Goal: Task Accomplishment & Management: Manage account settings

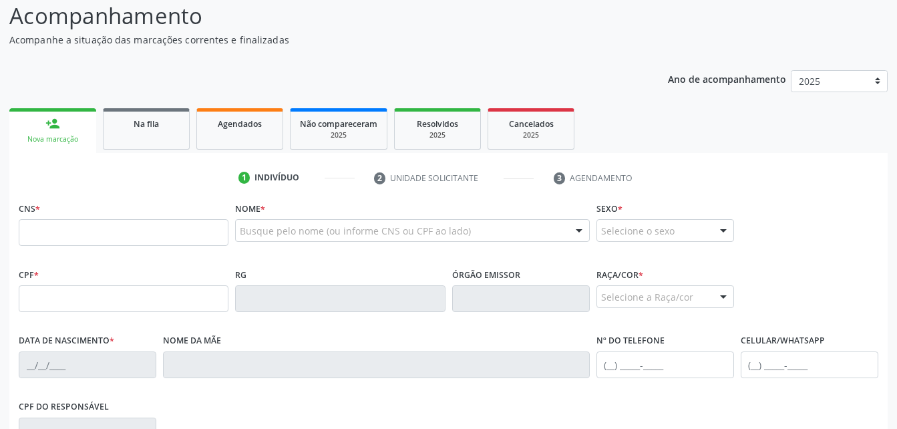
scroll to position [134, 0]
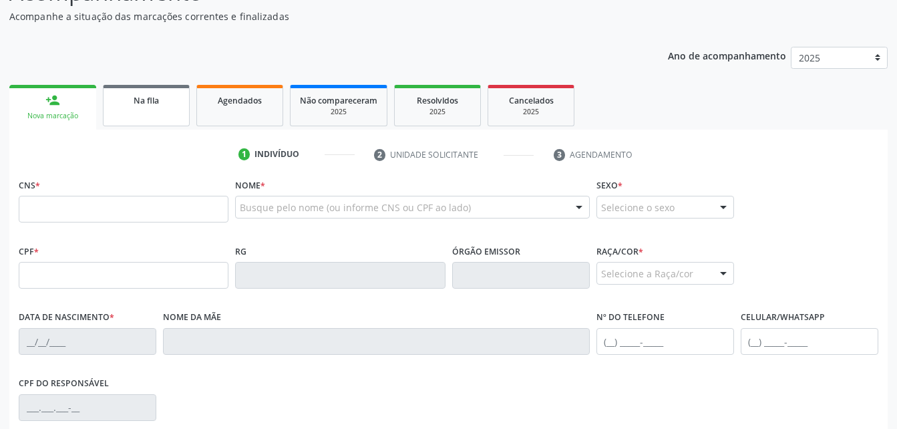
click at [167, 108] on link "Na fila" at bounding box center [146, 105] width 87 height 41
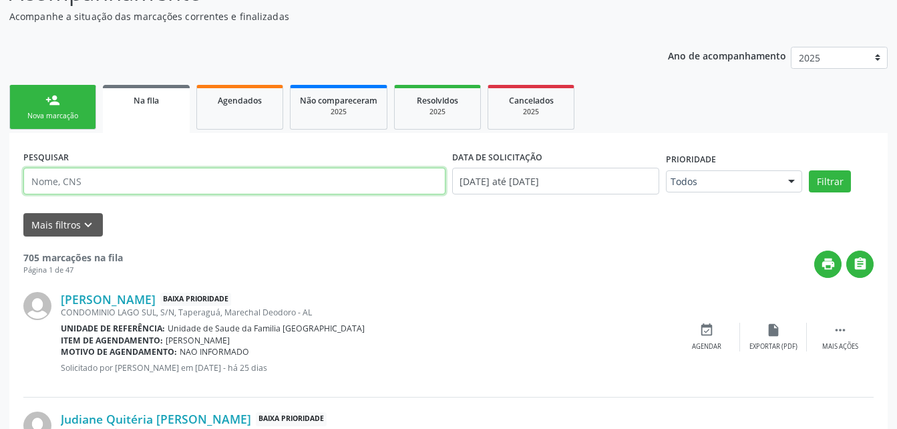
click at [182, 173] on input "text" at bounding box center [234, 181] width 422 height 27
type input "[PERSON_NAME]"
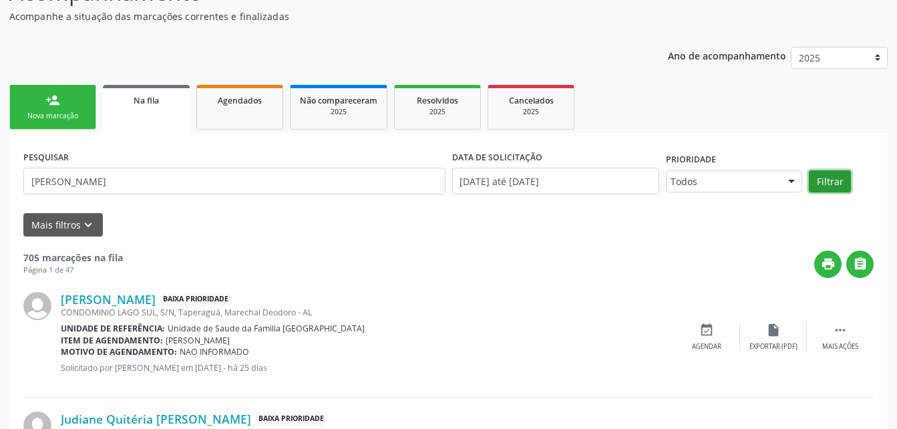
click at [838, 184] on button "Filtrar" at bounding box center [829, 181] width 42 height 23
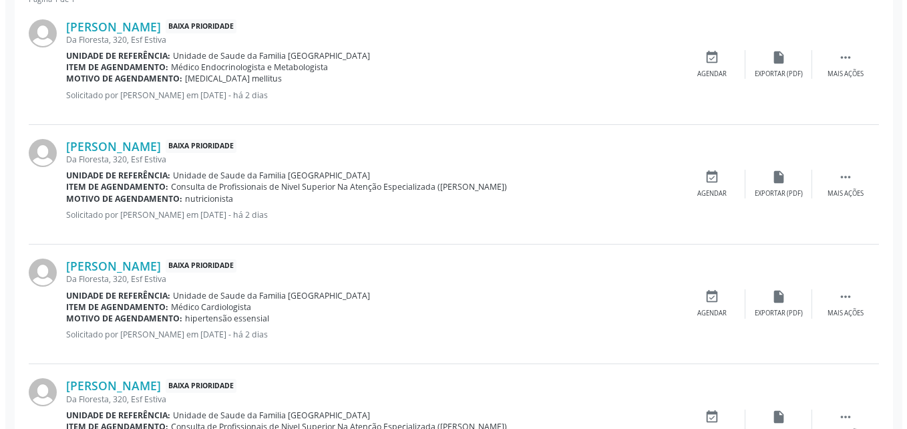
scroll to position [467, 0]
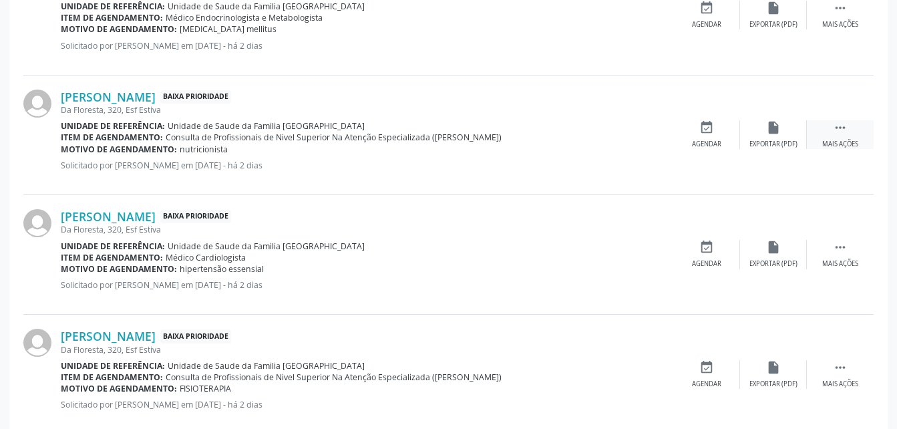
click at [844, 137] on div " Mais ações" at bounding box center [839, 134] width 67 height 29
drag, startPoint x: 708, startPoint y: 126, endPoint x: 700, endPoint y: 134, distance: 10.9
click at [700, 134] on icon "cancel" at bounding box center [706, 127] width 15 height 15
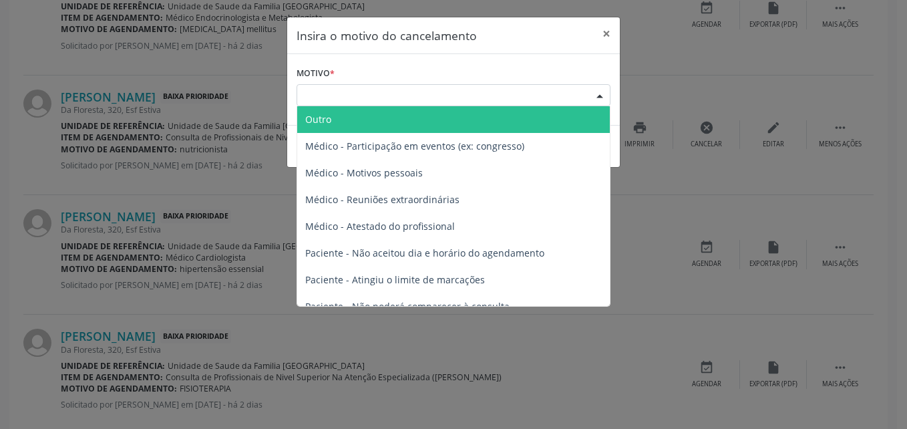
click at [526, 90] on div "Escolha o motivo" at bounding box center [453, 95] width 314 height 23
click at [527, 107] on span "Outro" at bounding box center [453, 119] width 312 height 27
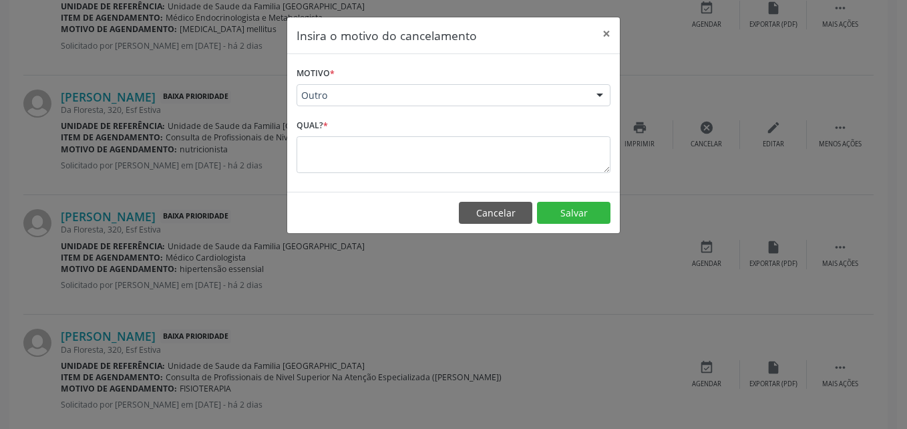
click at [530, 130] on div "Qual? *" at bounding box center [453, 143] width 314 height 57
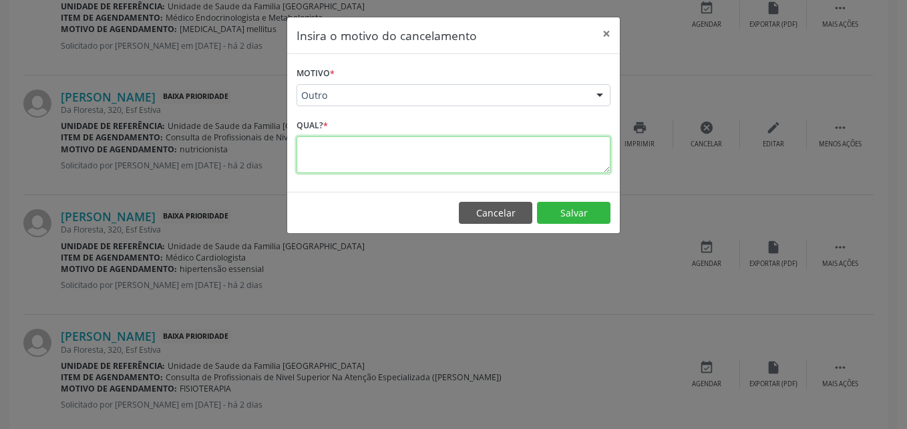
click at [528, 150] on textarea at bounding box center [453, 154] width 314 height 37
type textarea "marcada"
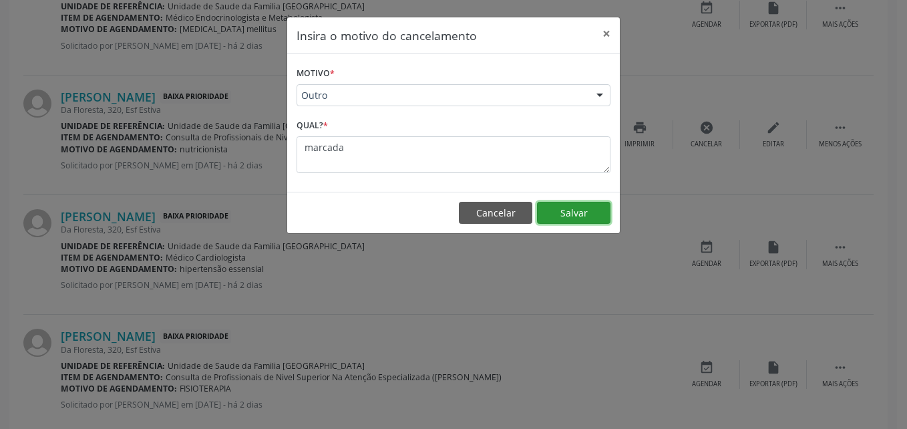
click at [575, 206] on button "Salvar" at bounding box center [573, 213] width 73 height 23
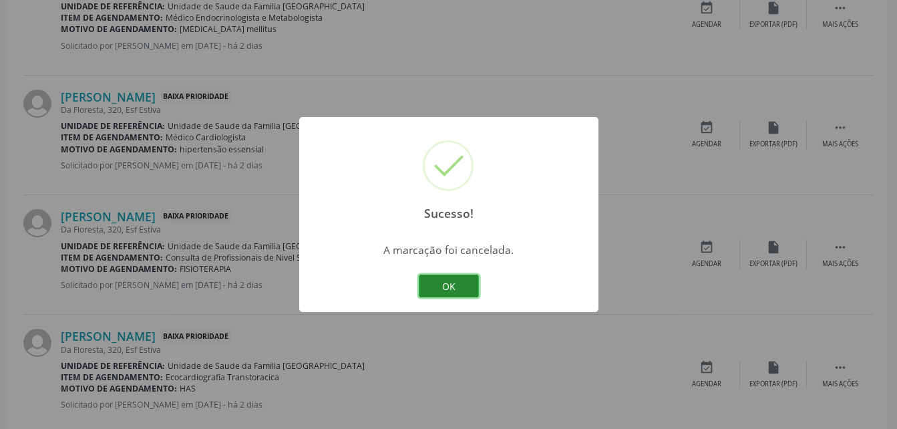
click at [460, 278] on button "OK" at bounding box center [449, 285] width 60 height 23
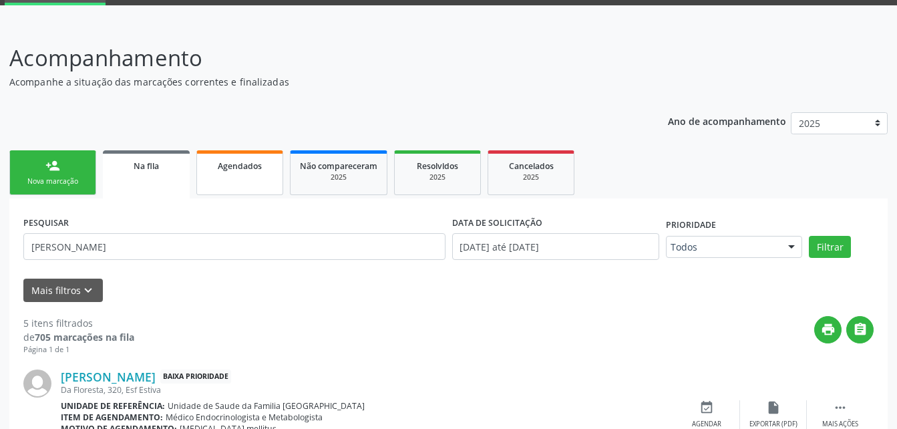
scroll to position [0, 0]
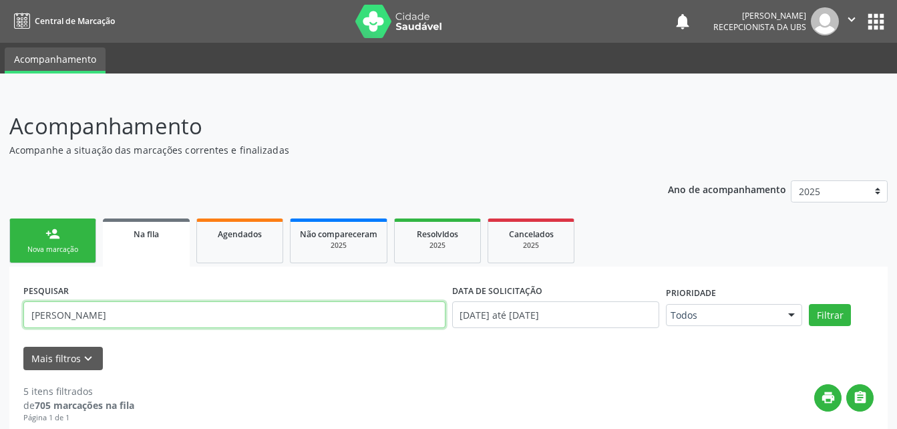
click at [272, 321] on input "[PERSON_NAME]" at bounding box center [234, 314] width 422 height 27
click at [272, 323] on input "[PERSON_NAME]" at bounding box center [234, 314] width 422 height 27
type input "J"
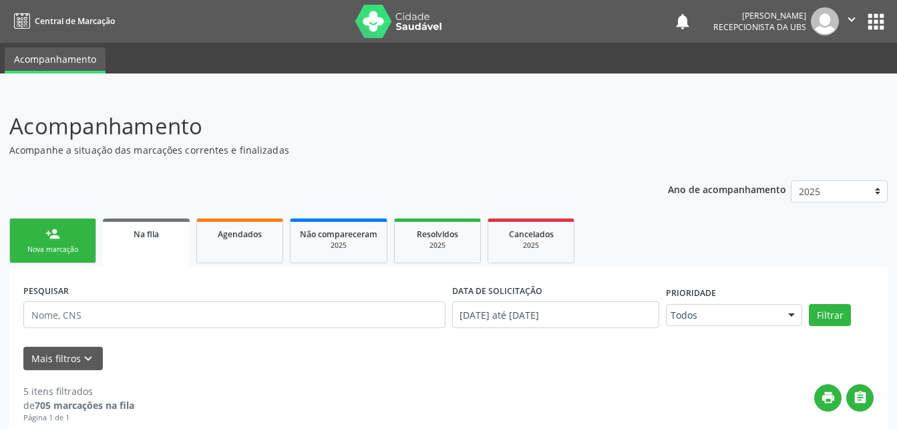
click at [73, 222] on link "person_add Nova marcação" at bounding box center [52, 240] width 87 height 45
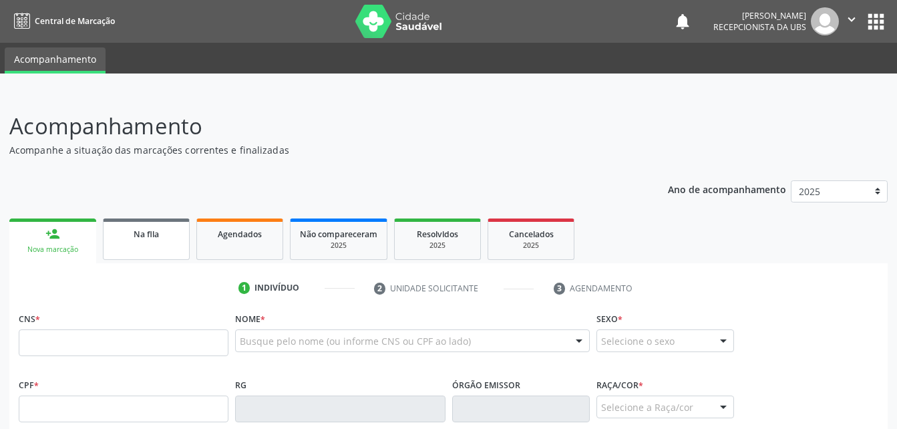
click at [176, 248] on link "Na fila" at bounding box center [146, 238] width 87 height 41
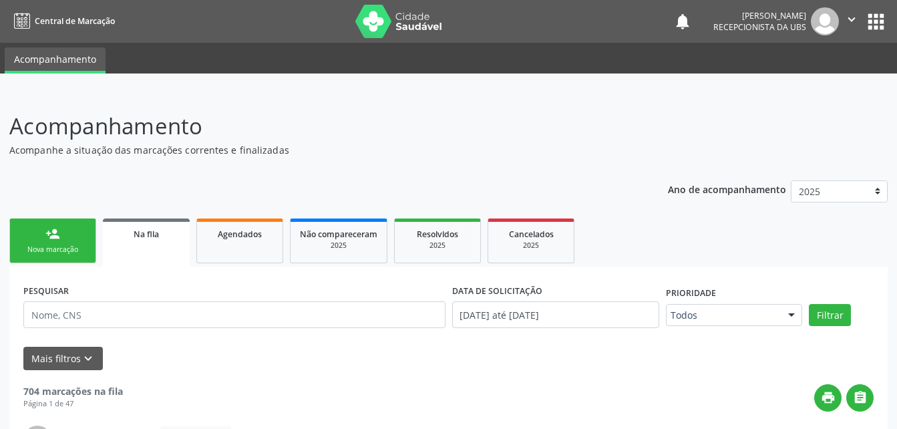
click at [84, 224] on link "person_add Nova marcação" at bounding box center [52, 240] width 87 height 45
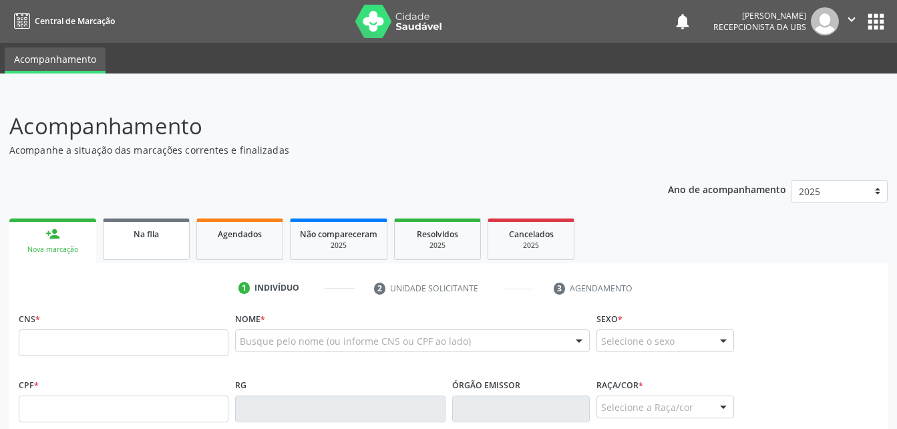
click at [166, 248] on link "Na fila" at bounding box center [146, 238] width 87 height 41
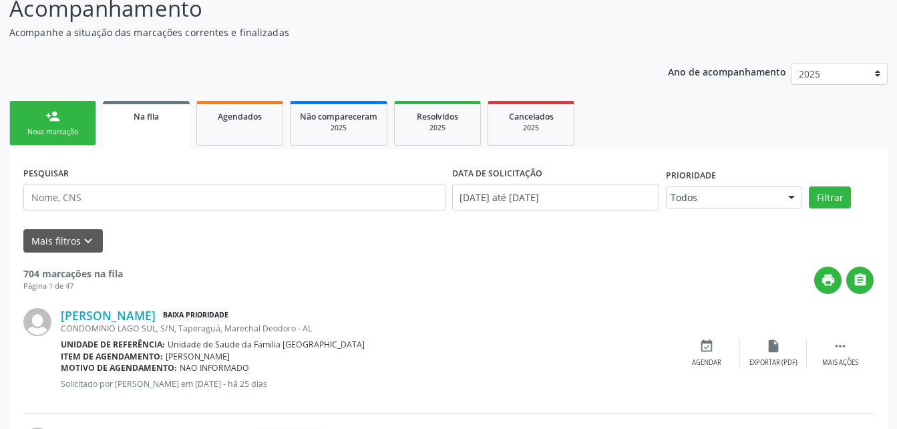
scroll to position [116, 0]
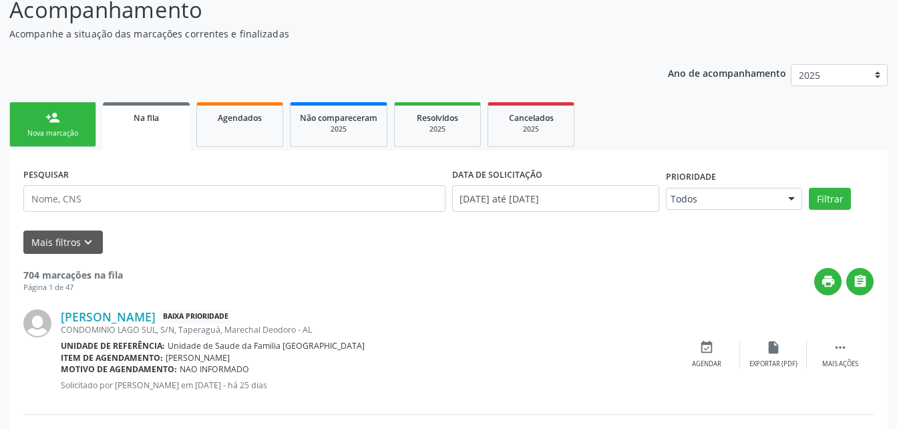
click at [230, 123] on div "Agendados" at bounding box center [239, 117] width 67 height 14
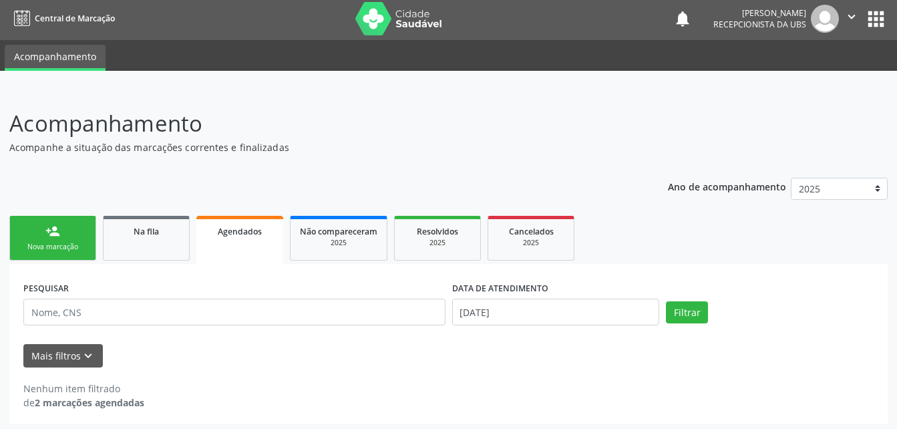
scroll to position [7, 0]
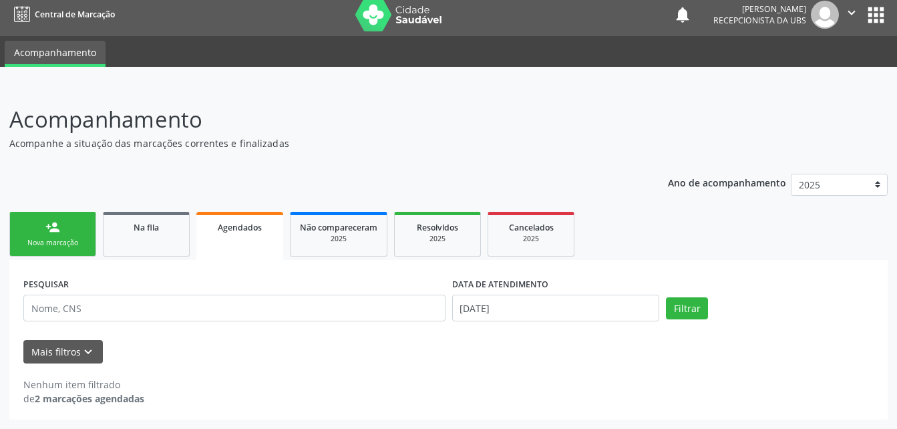
click at [73, 232] on link "person_add Nova marcação" at bounding box center [52, 234] width 87 height 45
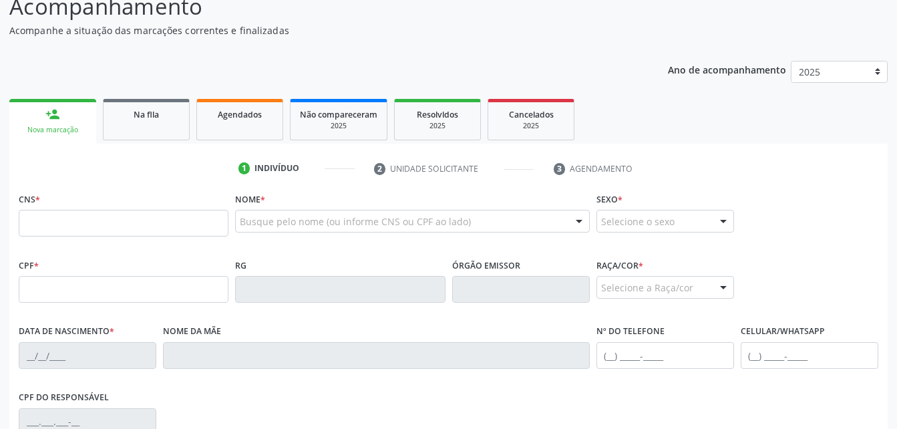
scroll to position [140, 0]
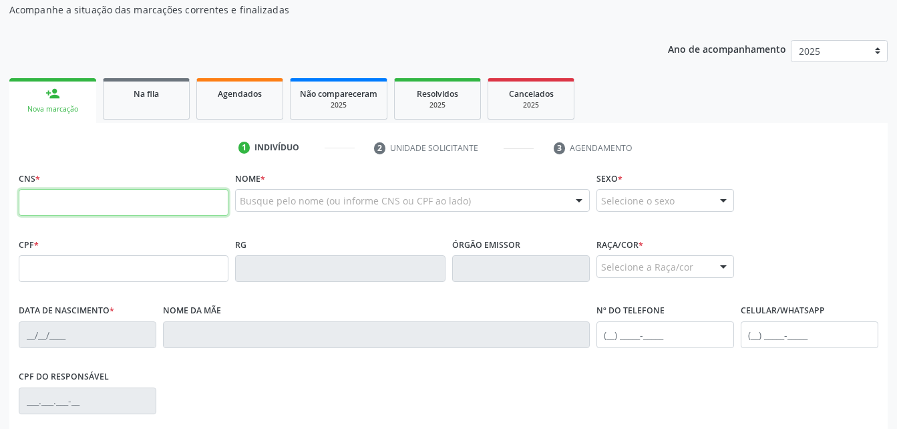
click at [182, 206] on input "text" at bounding box center [124, 202] width 210 height 27
click at [174, 211] on input "text" at bounding box center [124, 202] width 210 height 27
type input "3"
click at [174, 211] on input "text" at bounding box center [124, 202] width 210 height 27
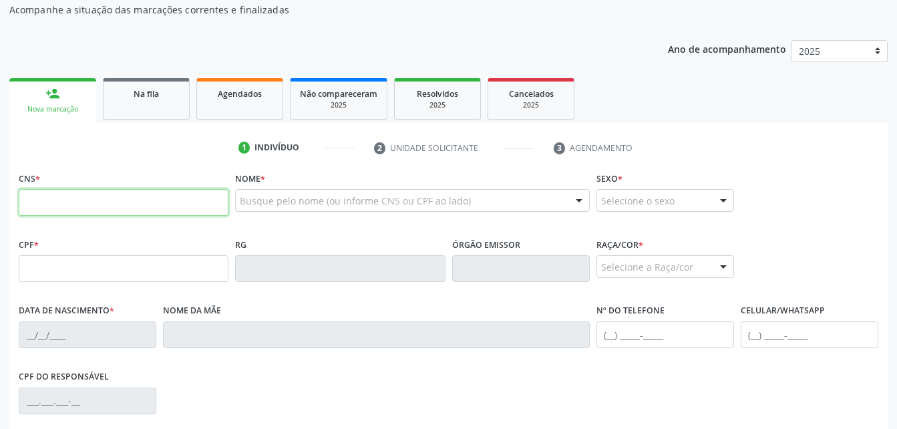
click at [171, 204] on input "text" at bounding box center [124, 202] width 210 height 27
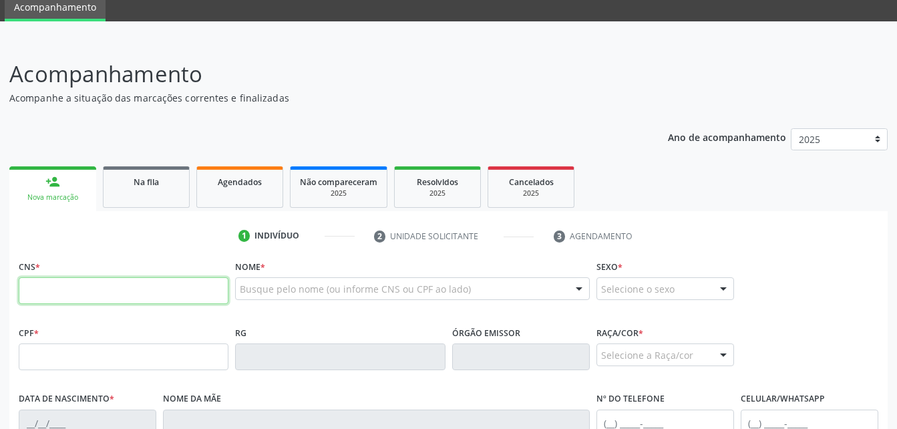
scroll to position [67, 0]
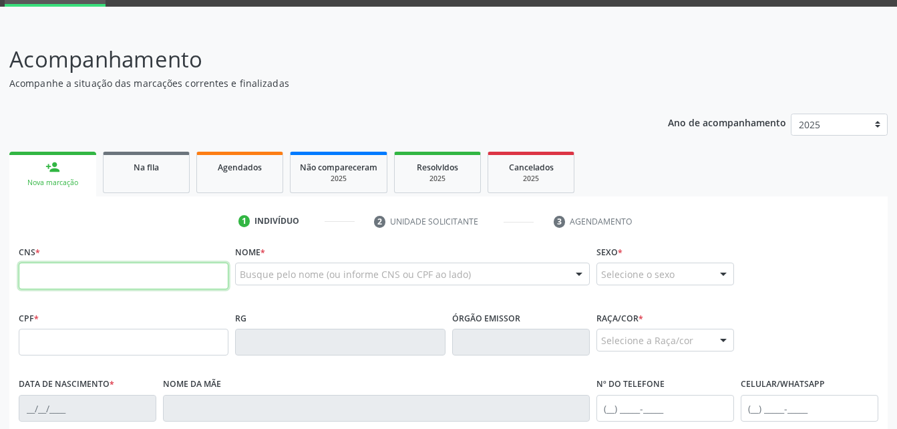
click at [212, 278] on input "text" at bounding box center [124, 275] width 210 height 27
click at [211, 278] on input "text" at bounding box center [124, 275] width 210 height 27
click at [174, 279] on input "text" at bounding box center [124, 275] width 210 height 27
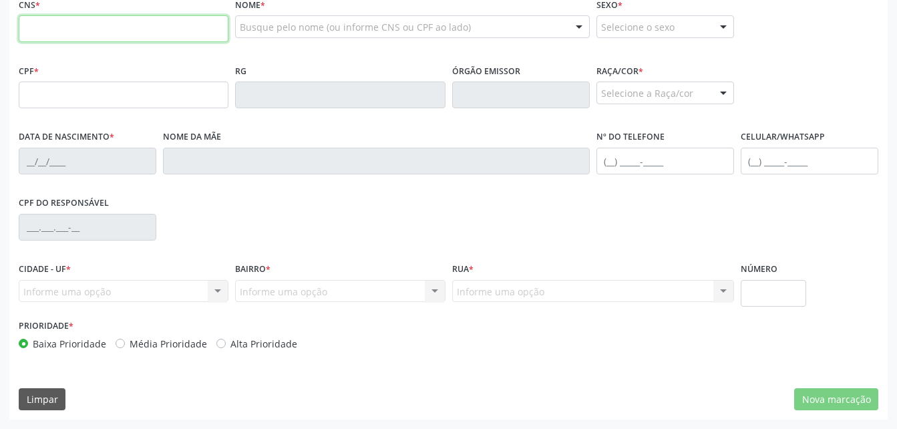
scroll to position [0, 0]
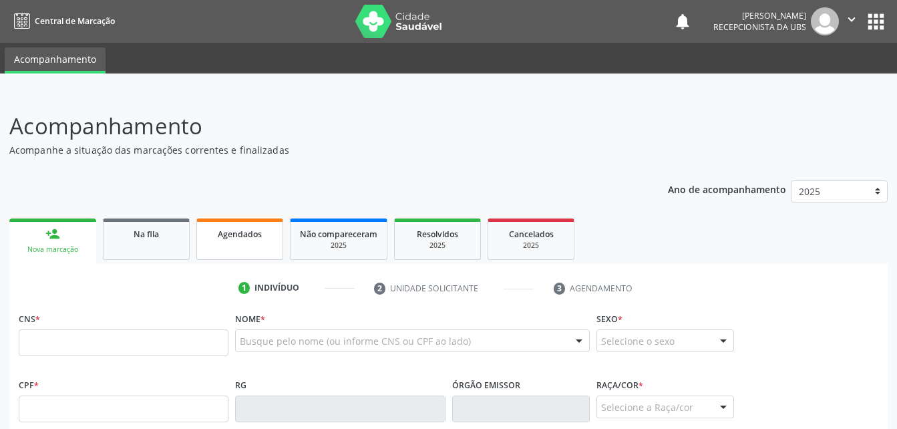
click at [221, 247] on link "Agendados" at bounding box center [239, 238] width 87 height 41
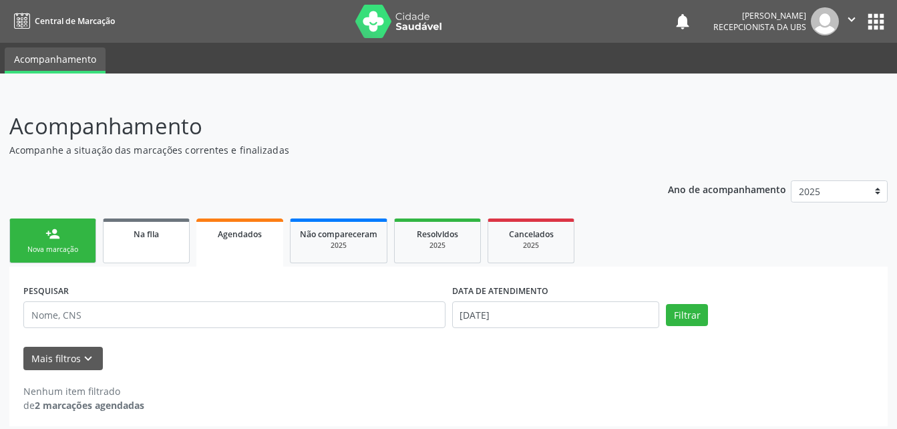
click at [175, 233] on div "Na fila" at bounding box center [146, 233] width 67 height 14
click at [176, 232] on div "Na fila" at bounding box center [146, 233] width 67 height 14
click at [178, 231] on div "Na fila" at bounding box center [146, 233] width 67 height 14
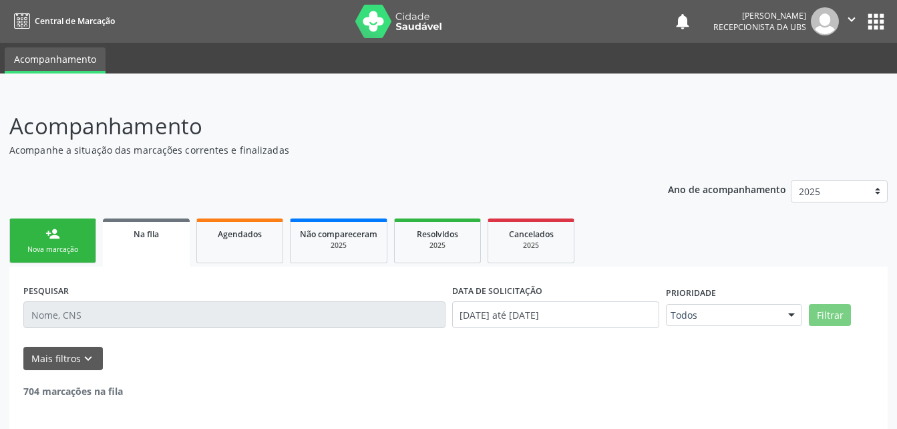
click at [178, 237] on div "Na fila" at bounding box center [146, 233] width 68 height 14
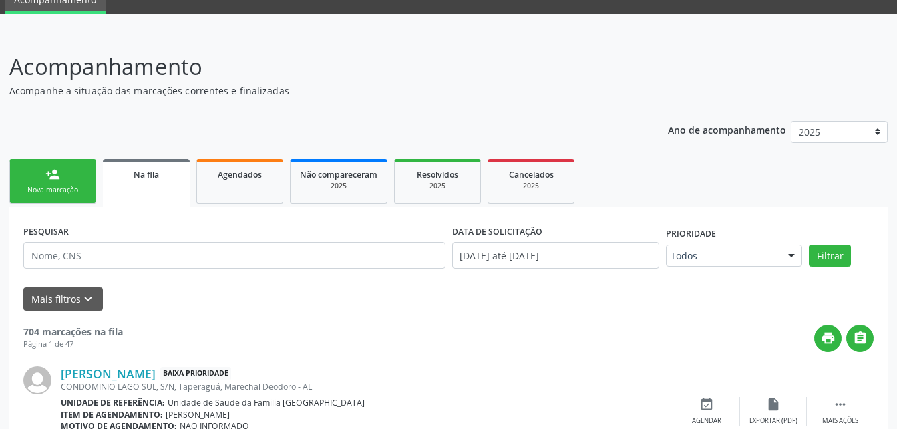
scroll to position [134, 0]
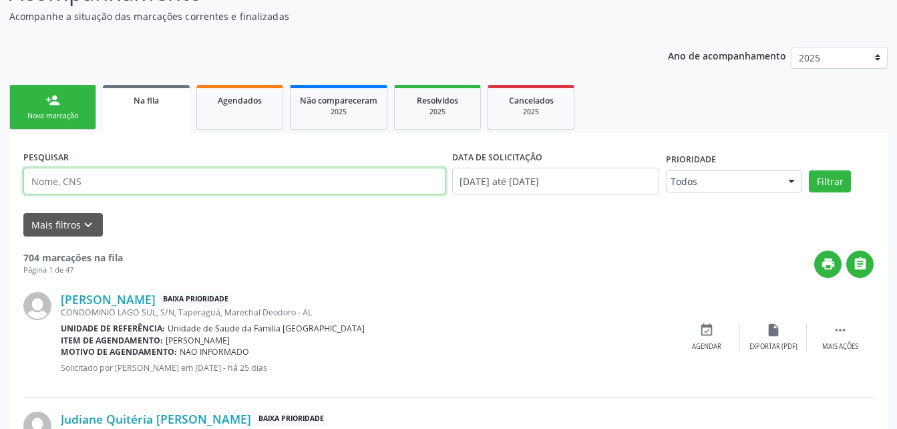
click at [97, 182] on input "text" at bounding box center [234, 181] width 422 height 27
type input "708502396414076"
click at [808, 170] on button "Filtrar" at bounding box center [829, 181] width 42 height 23
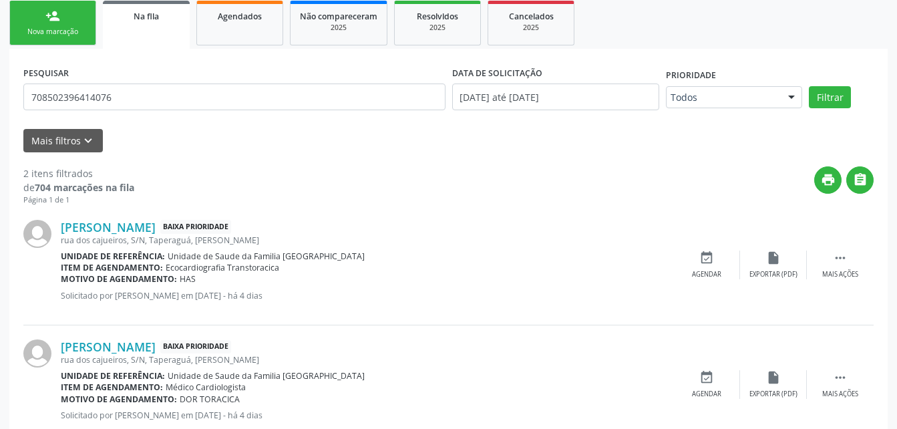
scroll to position [190, 0]
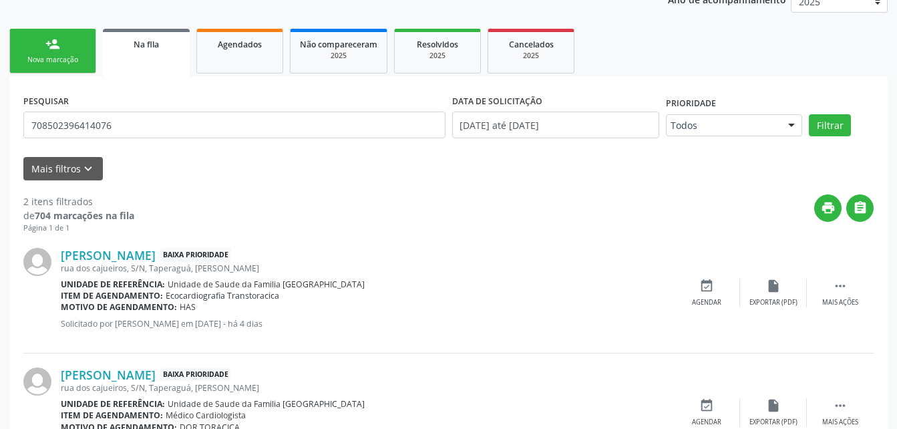
click at [41, 51] on link "person_add Nova marcação" at bounding box center [52, 51] width 87 height 45
